Goal: Information Seeking & Learning: Learn about a topic

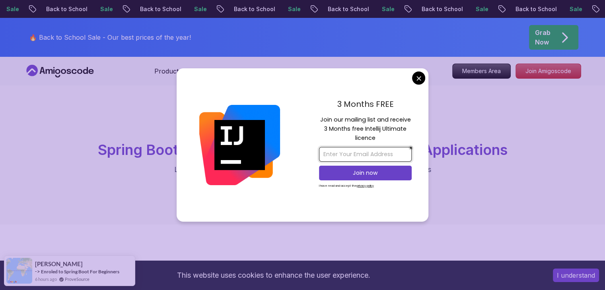
click at [356, 155] on input "email" at bounding box center [365, 154] width 93 height 15
click at [327, 153] on input "[EMAIL_ADDRESS][DOMAIN_NAME]" at bounding box center [365, 154] width 93 height 15
type input "[EMAIL_ADDRESS][DOMAIN_NAME]"
click at [368, 174] on p "Join now" at bounding box center [365, 173] width 75 height 8
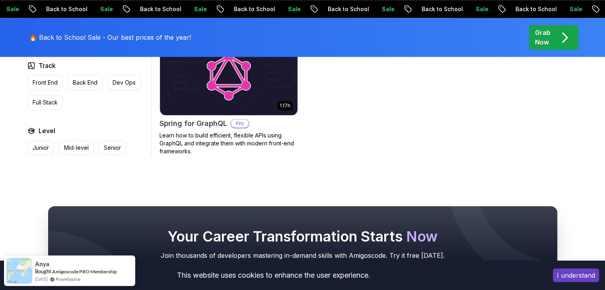
scroll to position [776, 0]
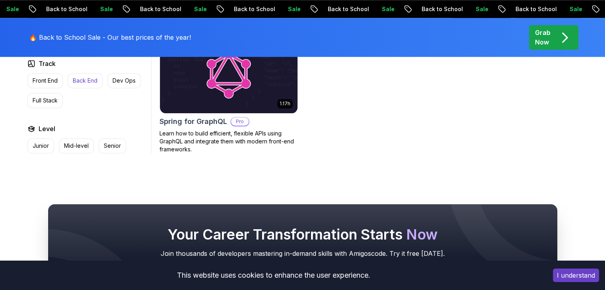
click at [92, 78] on p "Back End" at bounding box center [85, 81] width 25 height 8
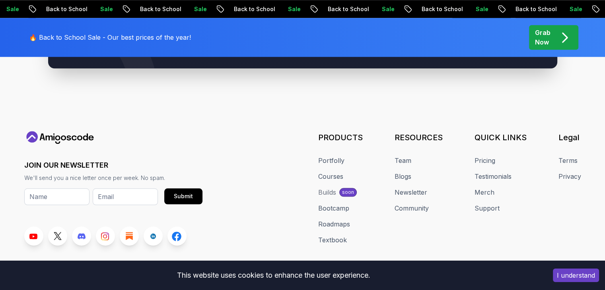
scroll to position [811, 0]
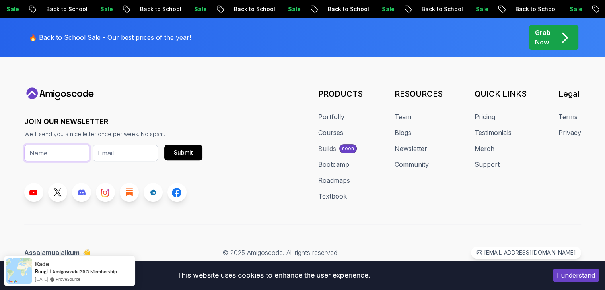
click at [49, 149] on input "text" at bounding box center [56, 153] width 65 height 17
type input "[PERSON_NAME]"
click at [103, 158] on input "email" at bounding box center [125, 153] width 65 height 17
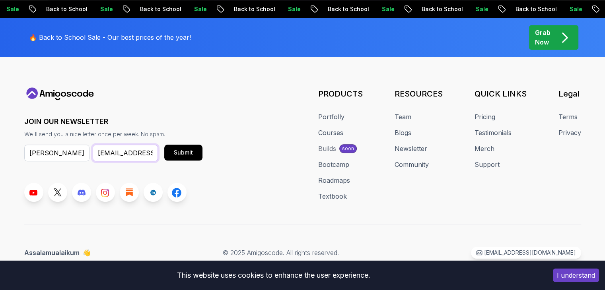
click at [101, 153] on input "[EMAIL_ADDRESS][DOMAIN_NAME]" at bounding box center [125, 153] width 65 height 17
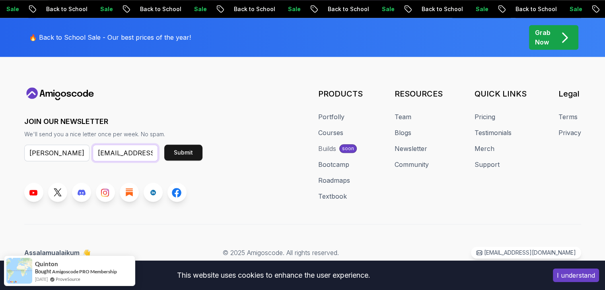
type input "[EMAIL_ADDRESS][DOMAIN_NAME]"
click at [192, 150] on div "Submit" at bounding box center [183, 153] width 19 height 8
click at [575, 274] on button "I understand" at bounding box center [576, 276] width 46 height 14
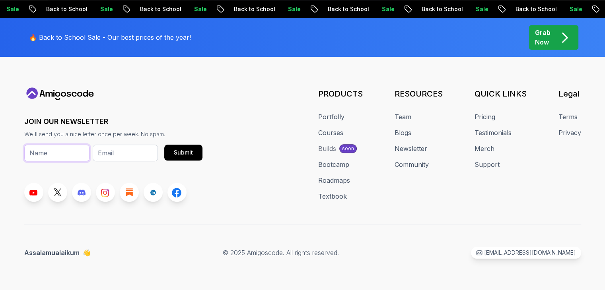
click at [51, 152] on input "text" at bounding box center [56, 153] width 65 height 17
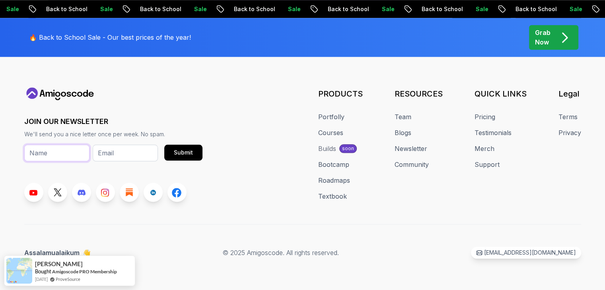
type input "[PERSON_NAME]"
click at [119, 152] on input "email" at bounding box center [125, 153] width 65 height 17
click at [101, 150] on input "[EMAIL_ADDRESS][DOMAIN_NAME]" at bounding box center [125, 153] width 65 height 17
type input "[EMAIL_ADDRESS][DOMAIN_NAME]"
click at [192, 147] on button "Submit" at bounding box center [183, 153] width 38 height 16
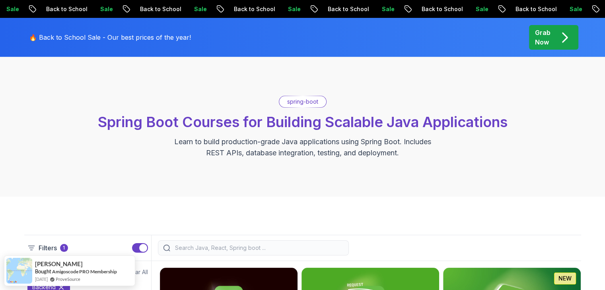
scroll to position [0, 0]
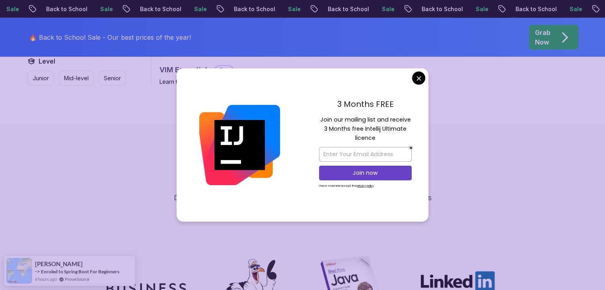
scroll to position [2366, 0]
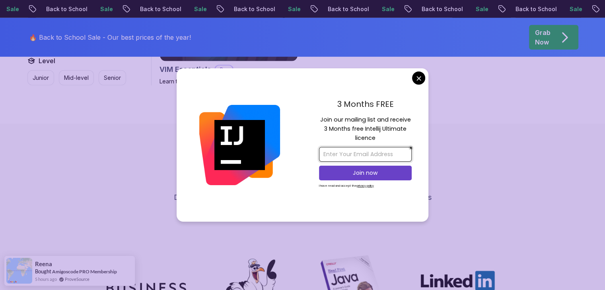
click at [347, 150] on input "email" at bounding box center [365, 154] width 93 height 15
click at [326, 154] on input "[EMAIL_ADDRESS][DOMAIN_NAME]" at bounding box center [365, 154] width 93 height 15
type input "[EMAIL_ADDRESS][DOMAIN_NAME]"
click at [353, 169] on p "Join now" at bounding box center [365, 173] width 75 height 8
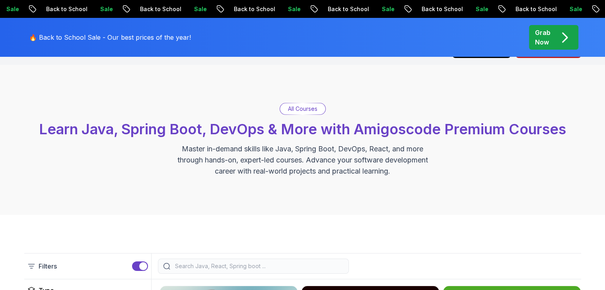
scroll to position [0, 0]
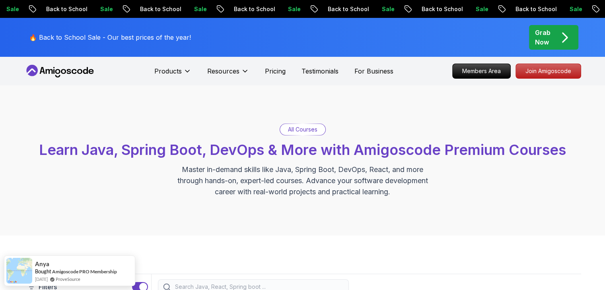
click at [311, 124] on div "All Courses" at bounding box center [303, 130] width 46 height 12
click at [304, 128] on p "All Courses" at bounding box center [302, 130] width 29 height 8
click at [30, 74] on icon at bounding box center [32, 71] width 12 height 12
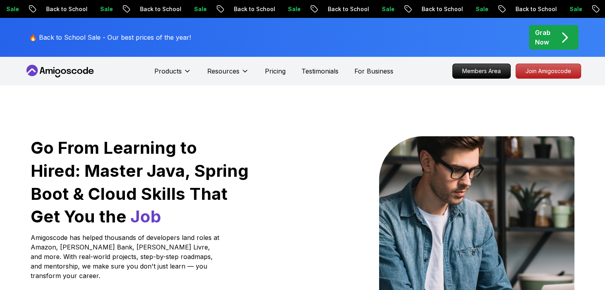
click at [0, 66] on div "Products Resources Pricing Testimonials For Business Members Area Join Amigosco…" at bounding box center [302, 71] width 605 height 29
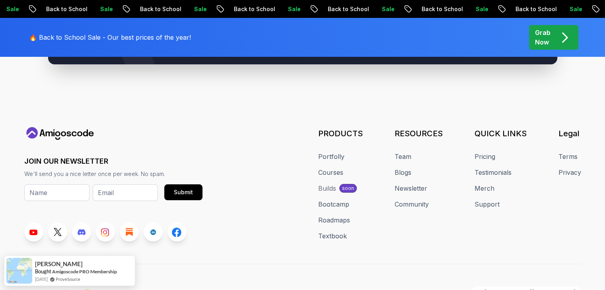
scroll to position [3098, 0]
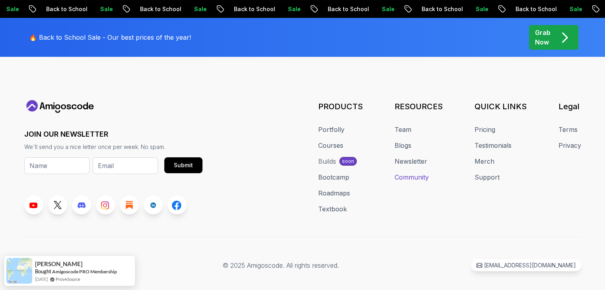
click at [410, 173] on link "Community" at bounding box center [412, 178] width 34 height 10
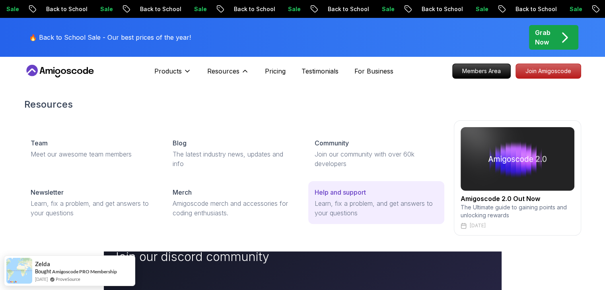
click at [340, 200] on p "Learn, fix a problem, and get answers to your questions" at bounding box center [376, 208] width 123 height 19
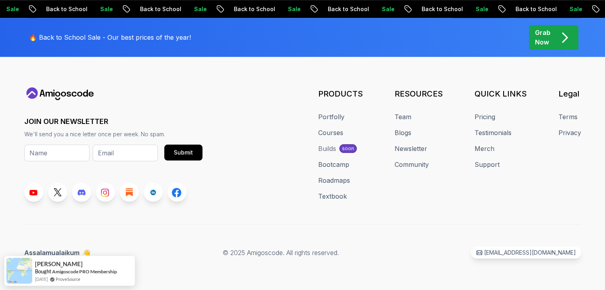
scroll to position [608, 0]
click at [571, 113] on link "Terms" at bounding box center [567, 118] width 19 height 10
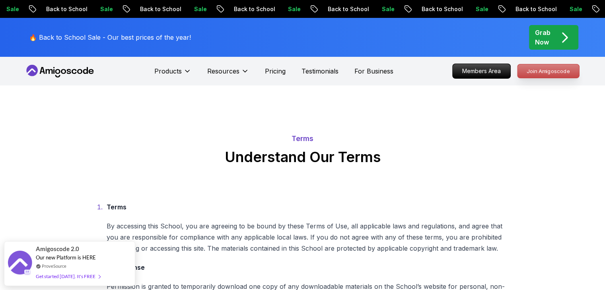
click at [553, 72] on p "Join Amigoscode" at bounding box center [548, 71] width 62 height 14
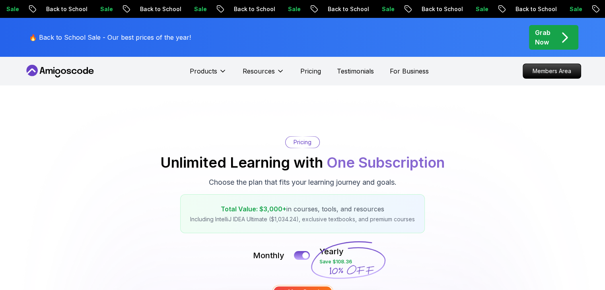
click at [77, 179] on div "Pricing Unlimited Learning with One Subscription Choose the plan that fits your…" at bounding box center [302, 184] width 557 height 97
click at [309, 78] on div "Products Resources Pricing Testimonials For Business" at bounding box center [309, 71] width 239 height 16
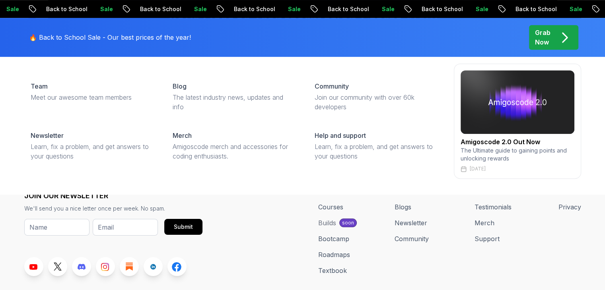
scroll to position [3492, 0]
